Goal: Learn about a topic

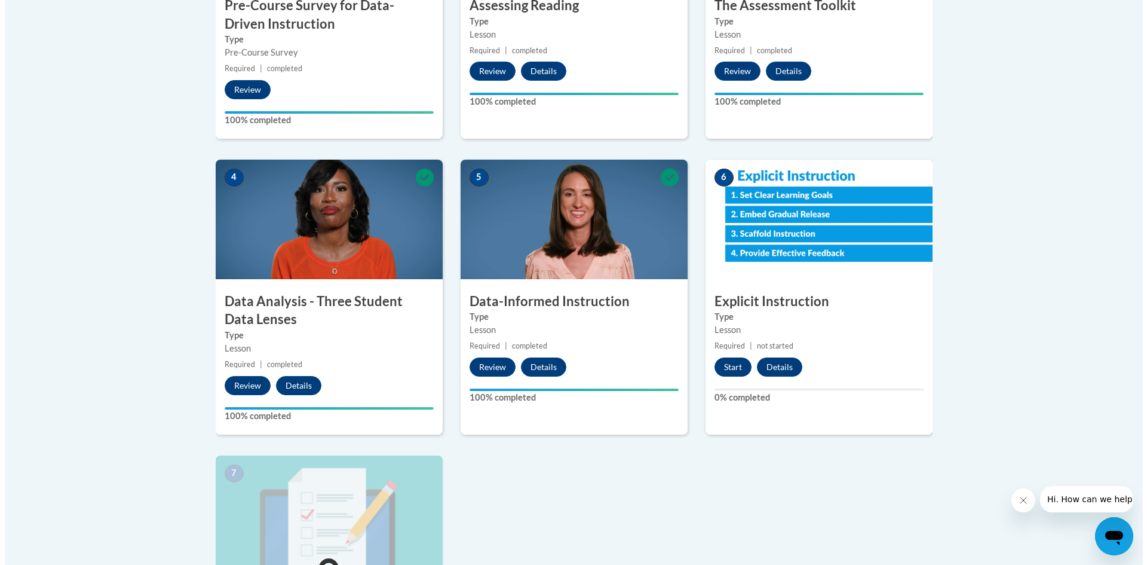
scroll to position [717, 0]
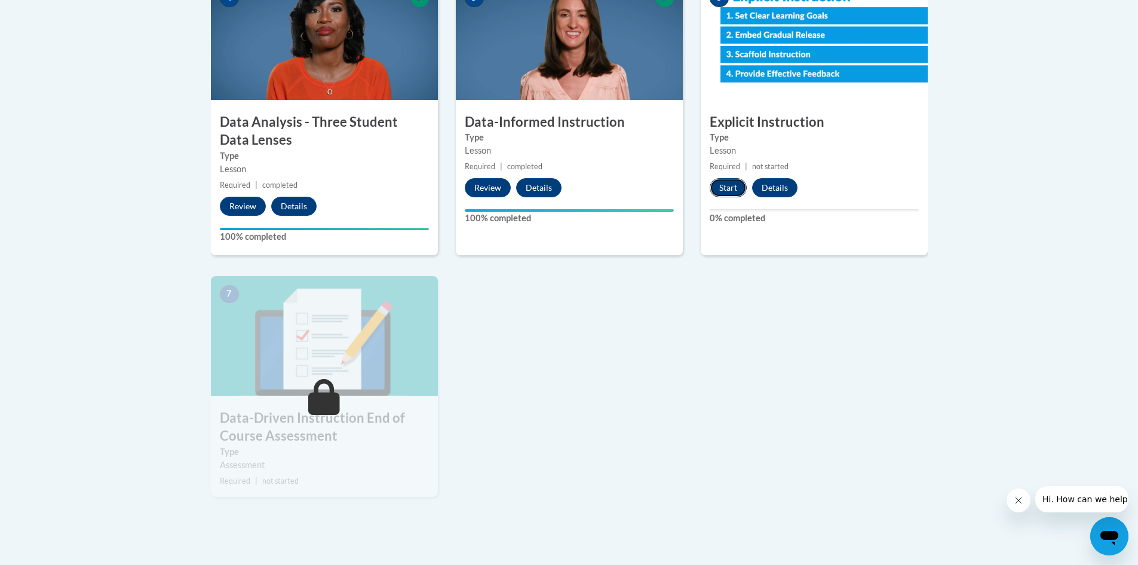
click at [731, 183] on button "Start" at bounding box center [728, 187] width 37 height 19
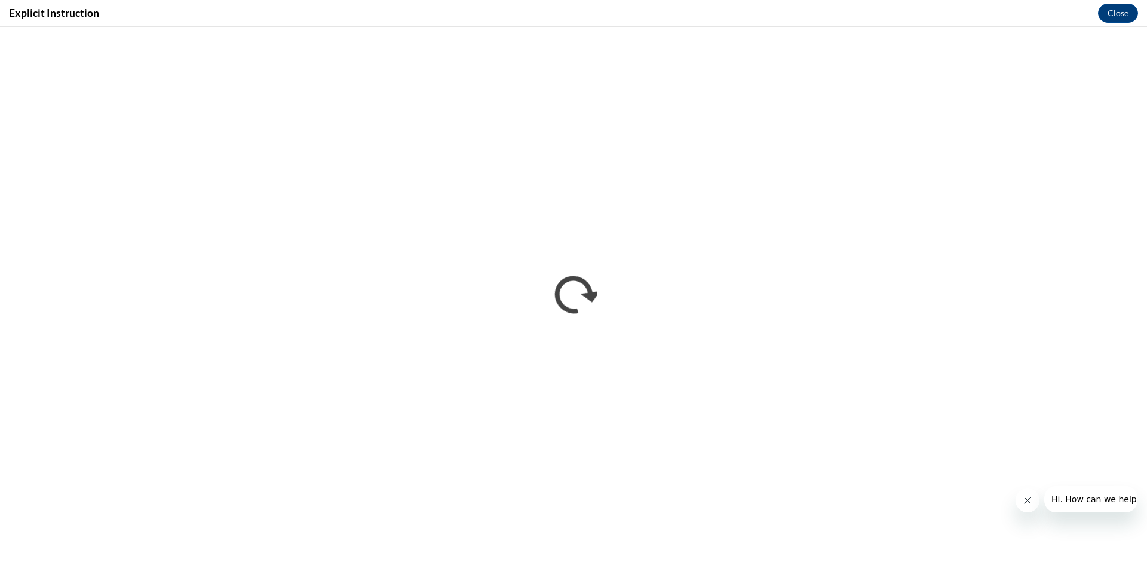
scroll to position [0, 0]
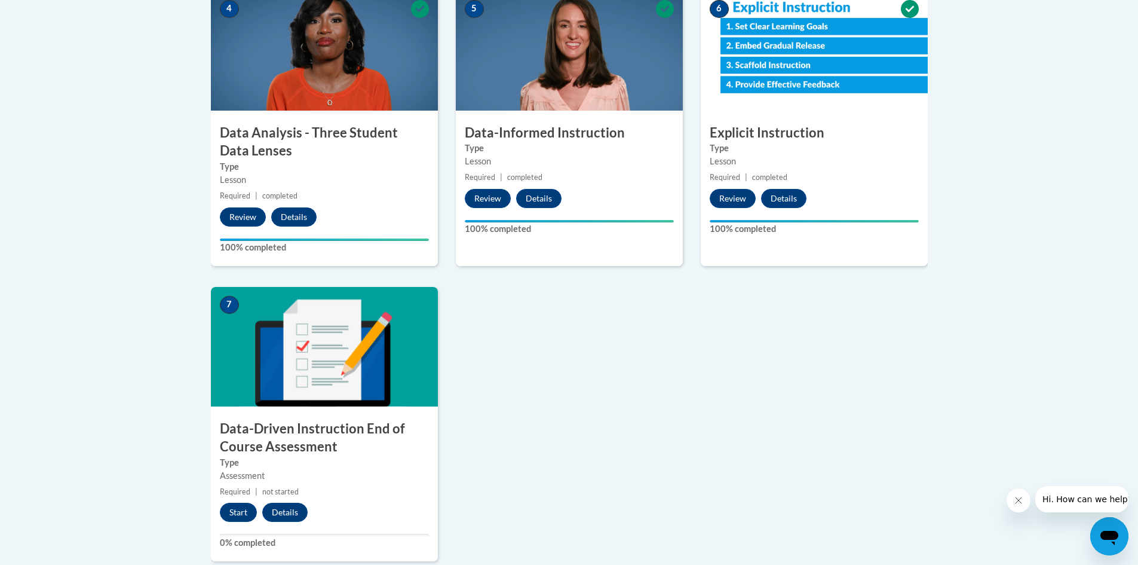
scroll to position [837, 0]
